Goal: Find specific page/section

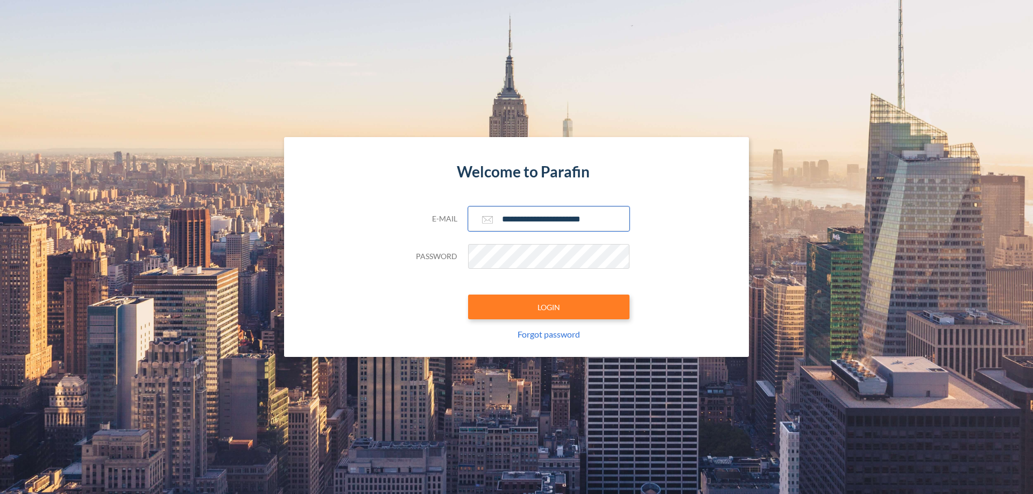
type input "**********"
click at [549, 307] on button "LOGIN" at bounding box center [548, 307] width 161 height 25
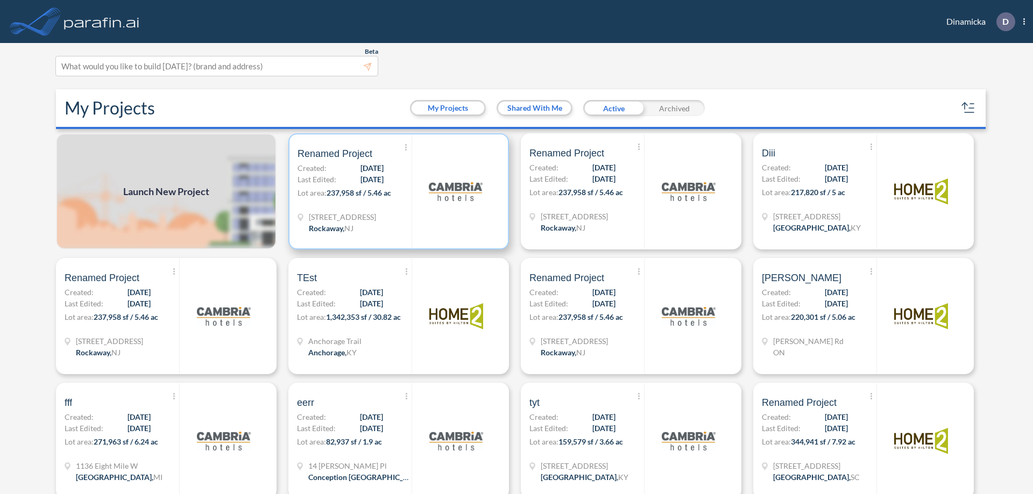
scroll to position [3, 0]
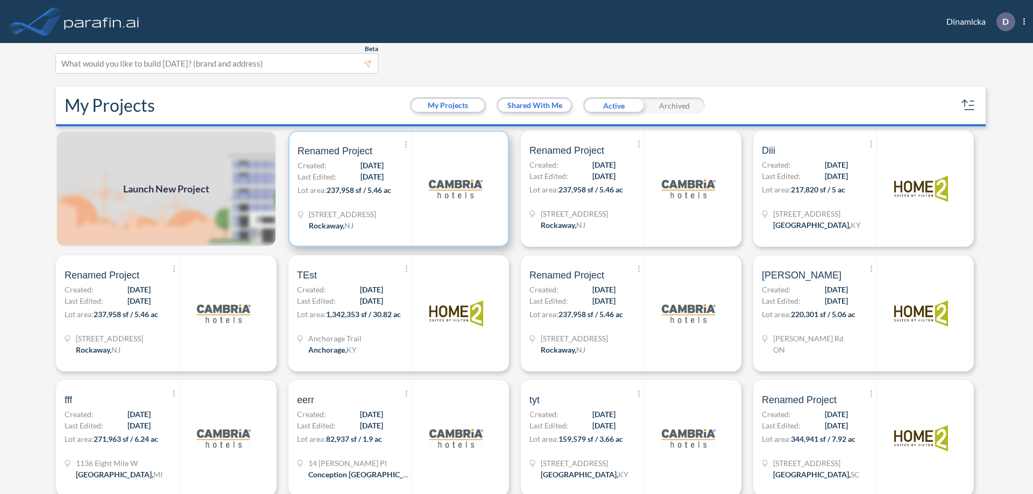
click at [397, 189] on p "Lot area: 237,958 sf / 5.46 ac" at bounding box center [355, 193] width 114 height 16
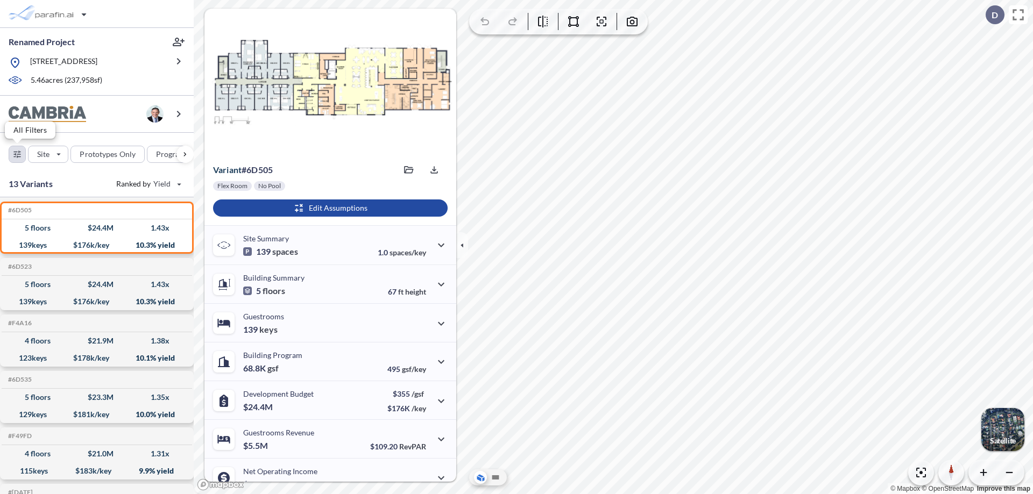
click at [17, 154] on div "button" at bounding box center [17, 154] width 16 height 16
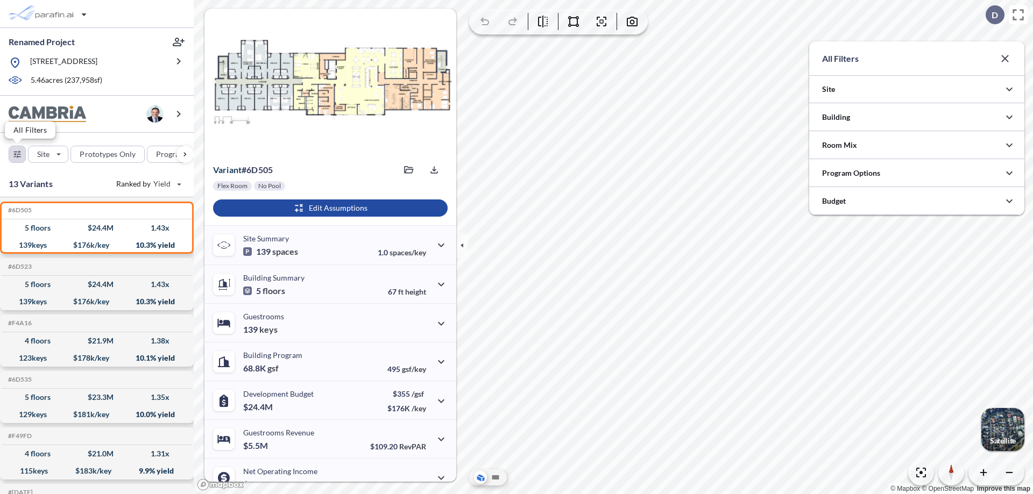
scroll to position [538000, 537785]
click at [917, 173] on div at bounding box center [916, 172] width 215 height 27
